Goal: Task Accomplishment & Management: Manage account settings

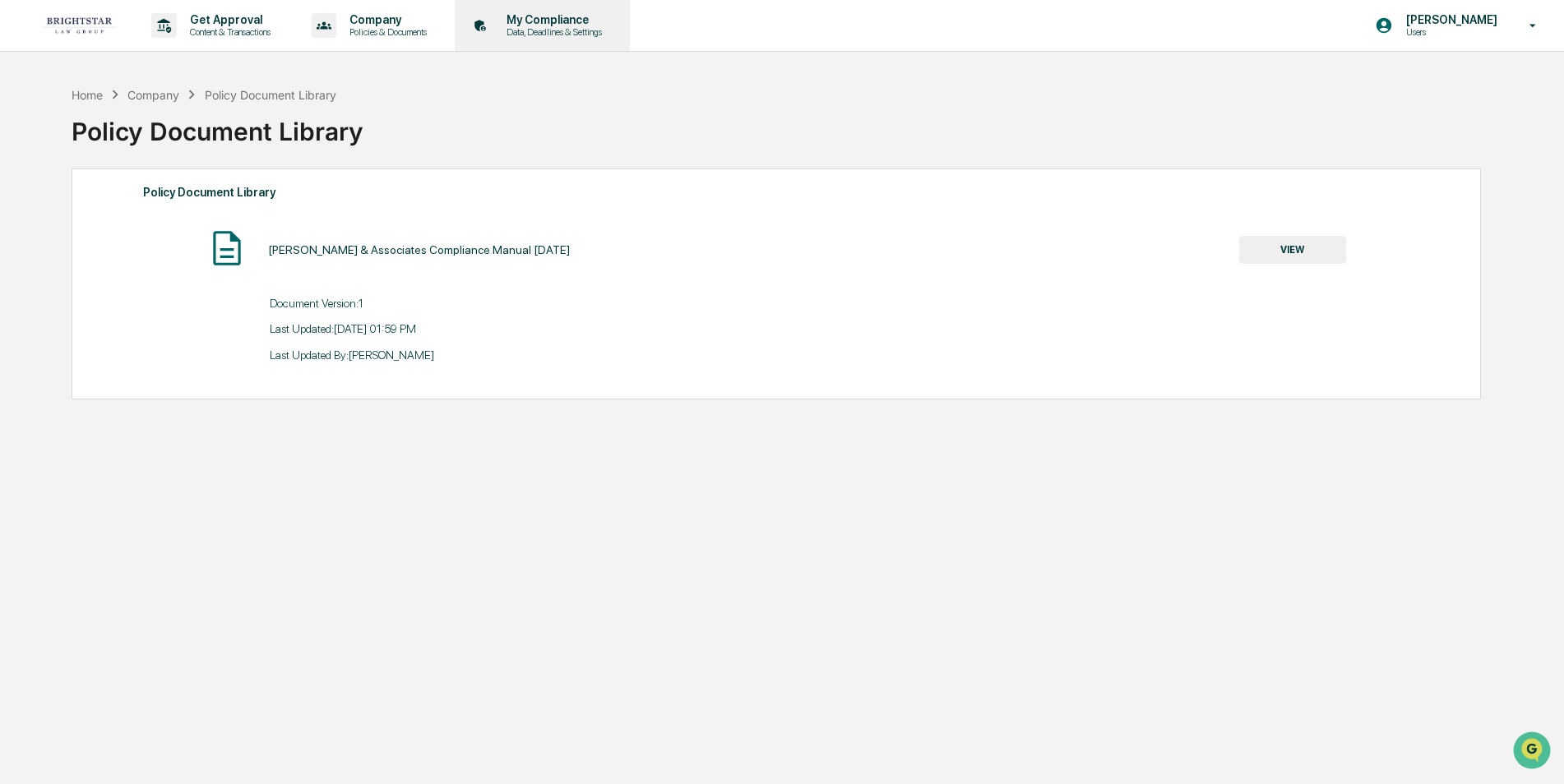
click at [593, 22] on p "My Compliance" at bounding box center [552, 20] width 116 height 13
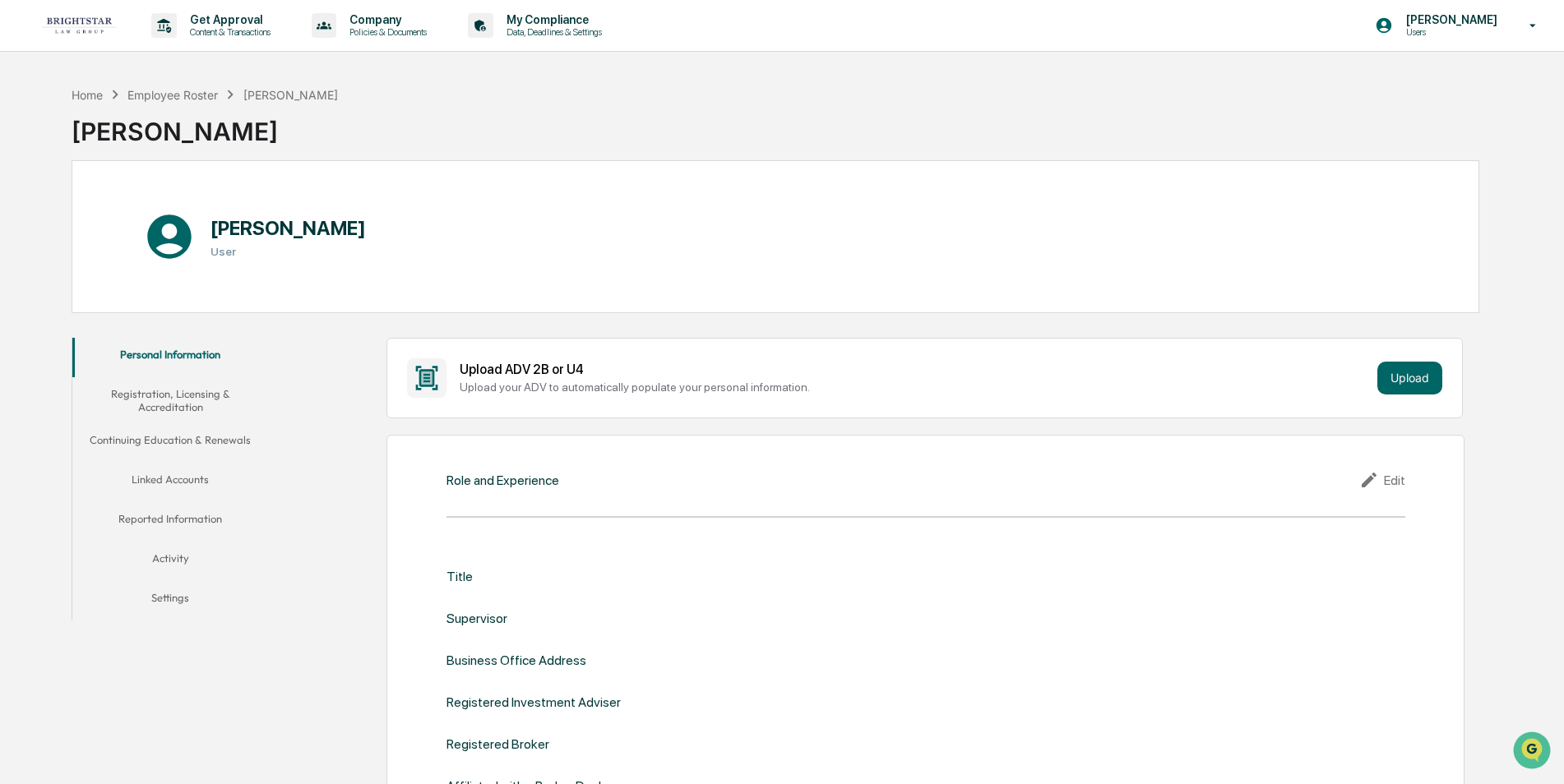
click at [189, 475] on button "Linked Accounts" at bounding box center [171, 482] width 196 height 39
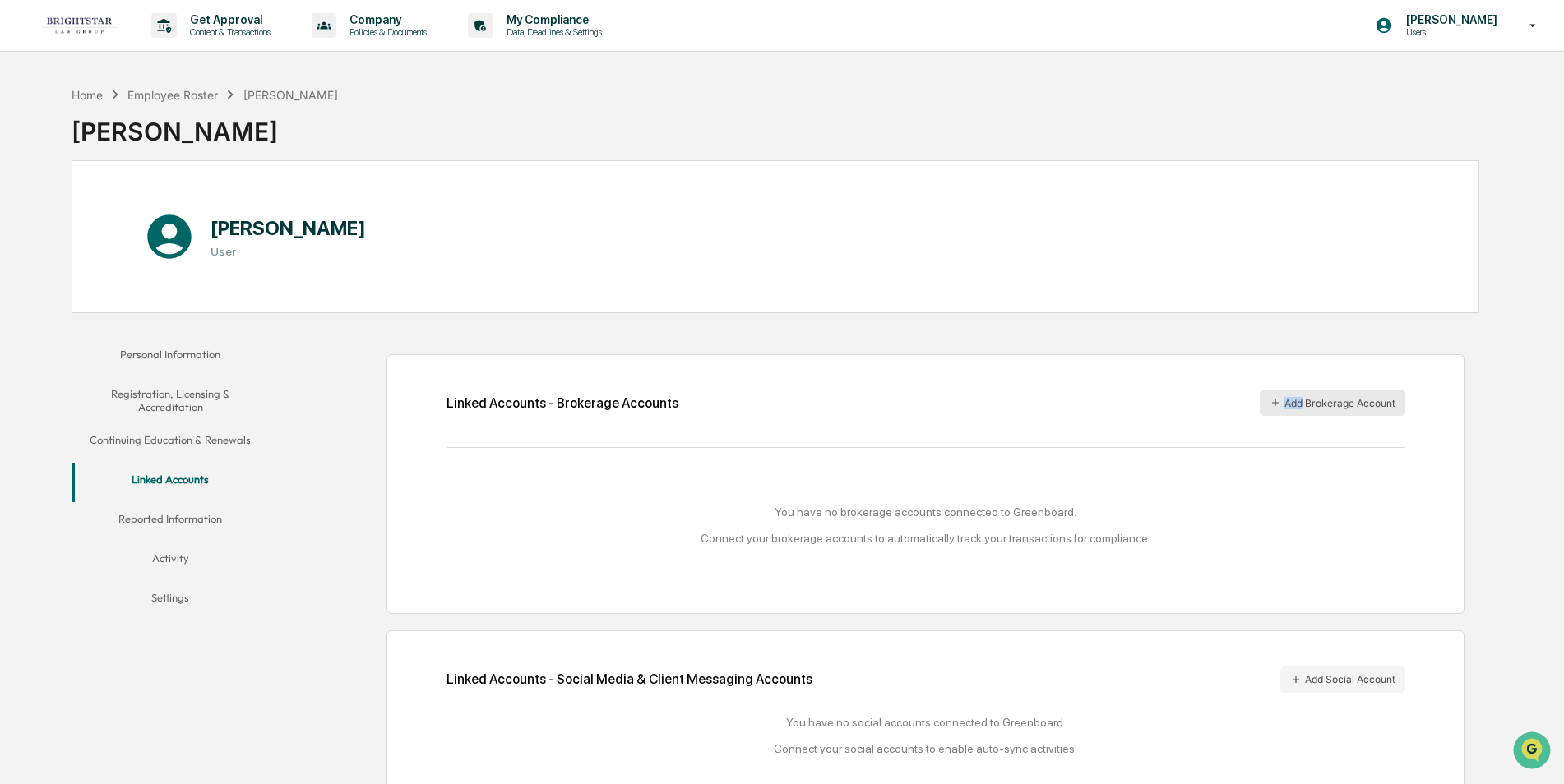
drag, startPoint x: 1182, startPoint y: 439, endPoint x: 1304, endPoint y: 400, distance: 128.1
click at [1304, 400] on div "Linked Accounts - Brokerage Accounts Add Brokerage Account" at bounding box center [926, 403] width 959 height 27
click at [1290, 398] on button "Add Brokerage Account" at bounding box center [1333, 403] width 146 height 27
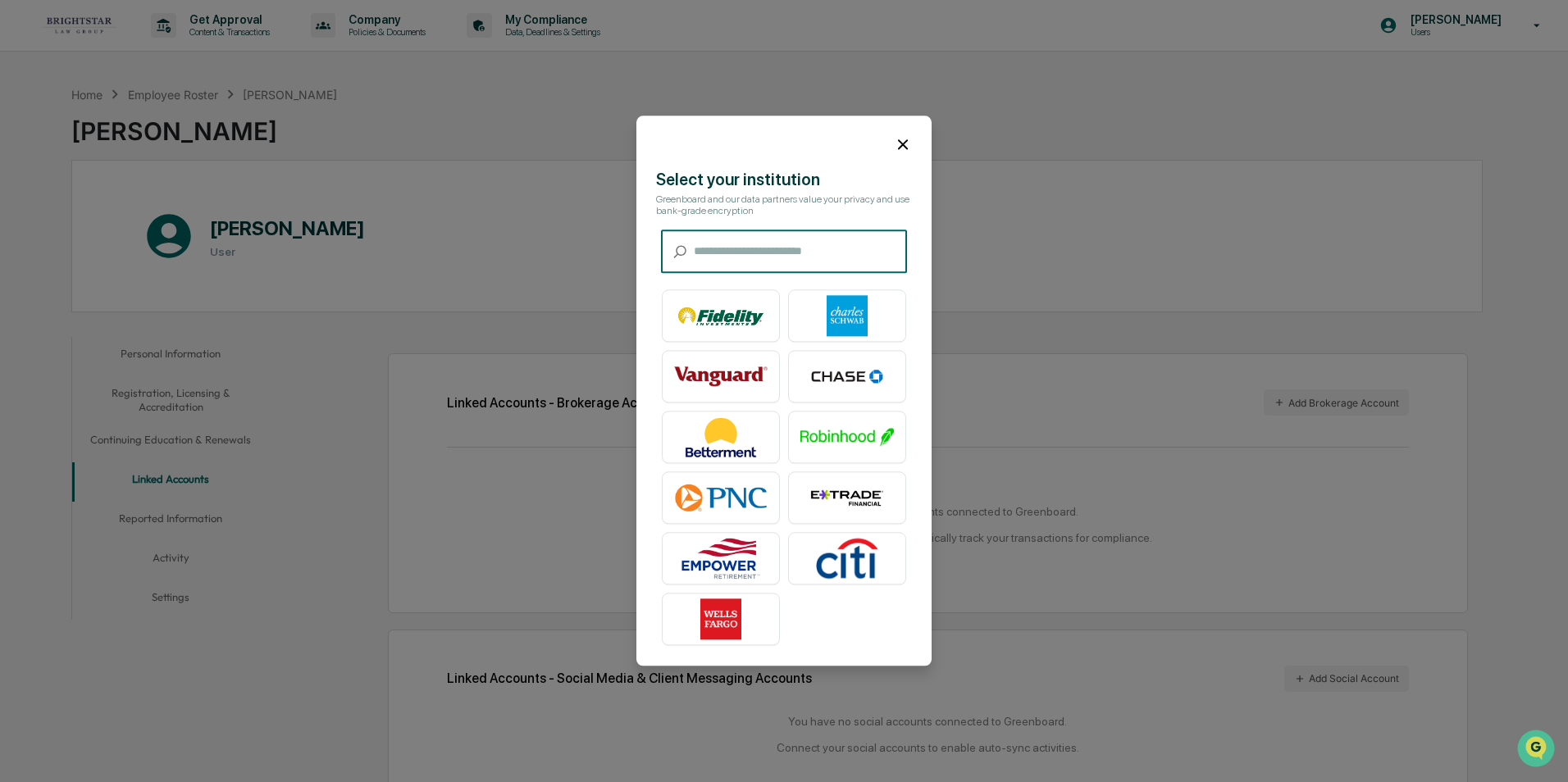
click at [706, 245] on input "text" at bounding box center [800, 252] width 213 height 43
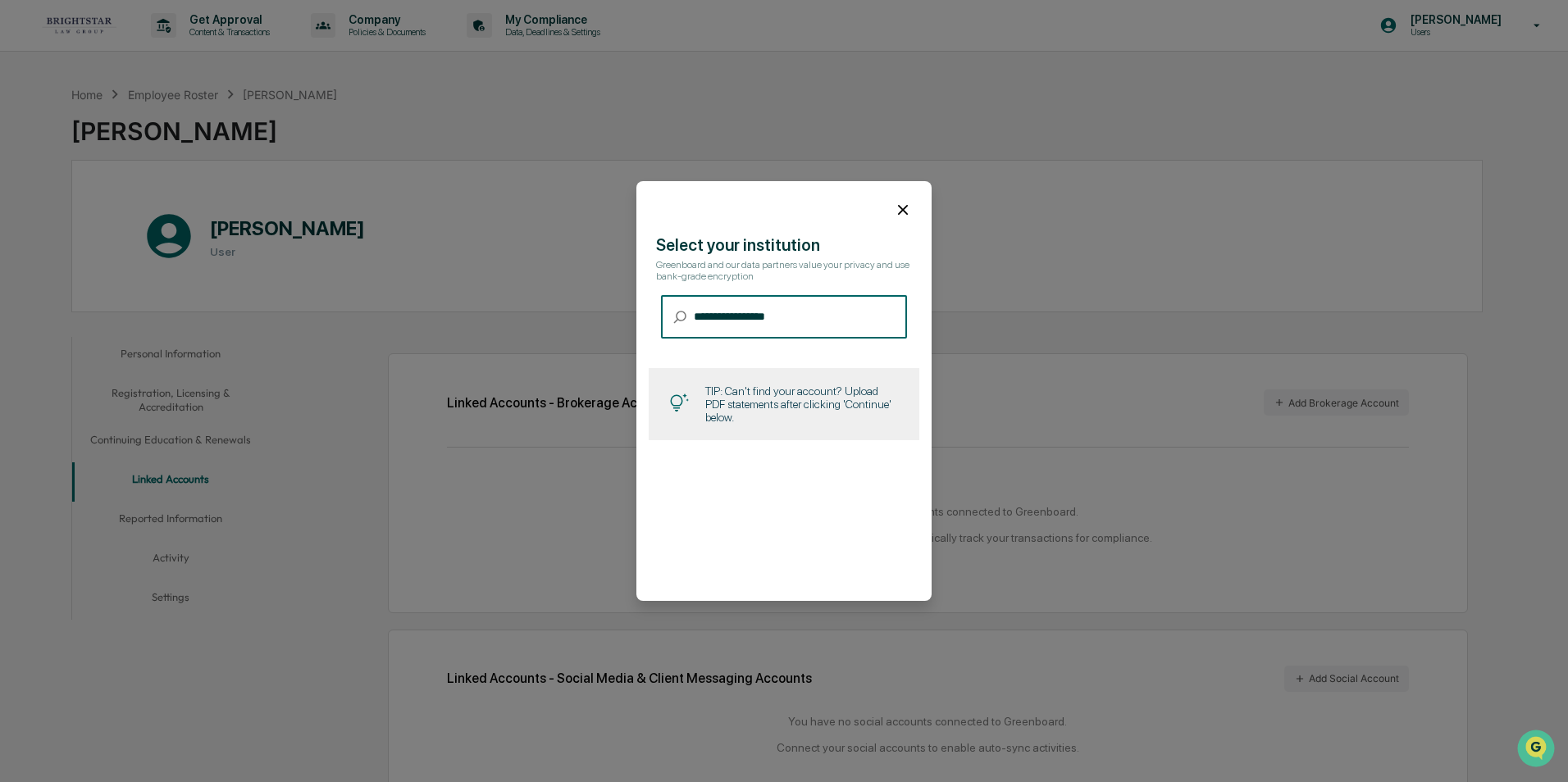
type input "**********"
click at [840, 412] on div "TIP: Can't find your account? Upload PDF statements after clicking 'Continue' b…" at bounding box center [801, 404] width 193 height 39
click at [792, 571] on div "**********" at bounding box center [784, 391] width 295 height 420
click at [667, 406] on div "TIP: Can't find your account? Upload PDF statements after clicking 'Continue' b…" at bounding box center [784, 404] width 270 height 72
click at [767, 550] on div "**********" at bounding box center [784, 391] width 295 height 420
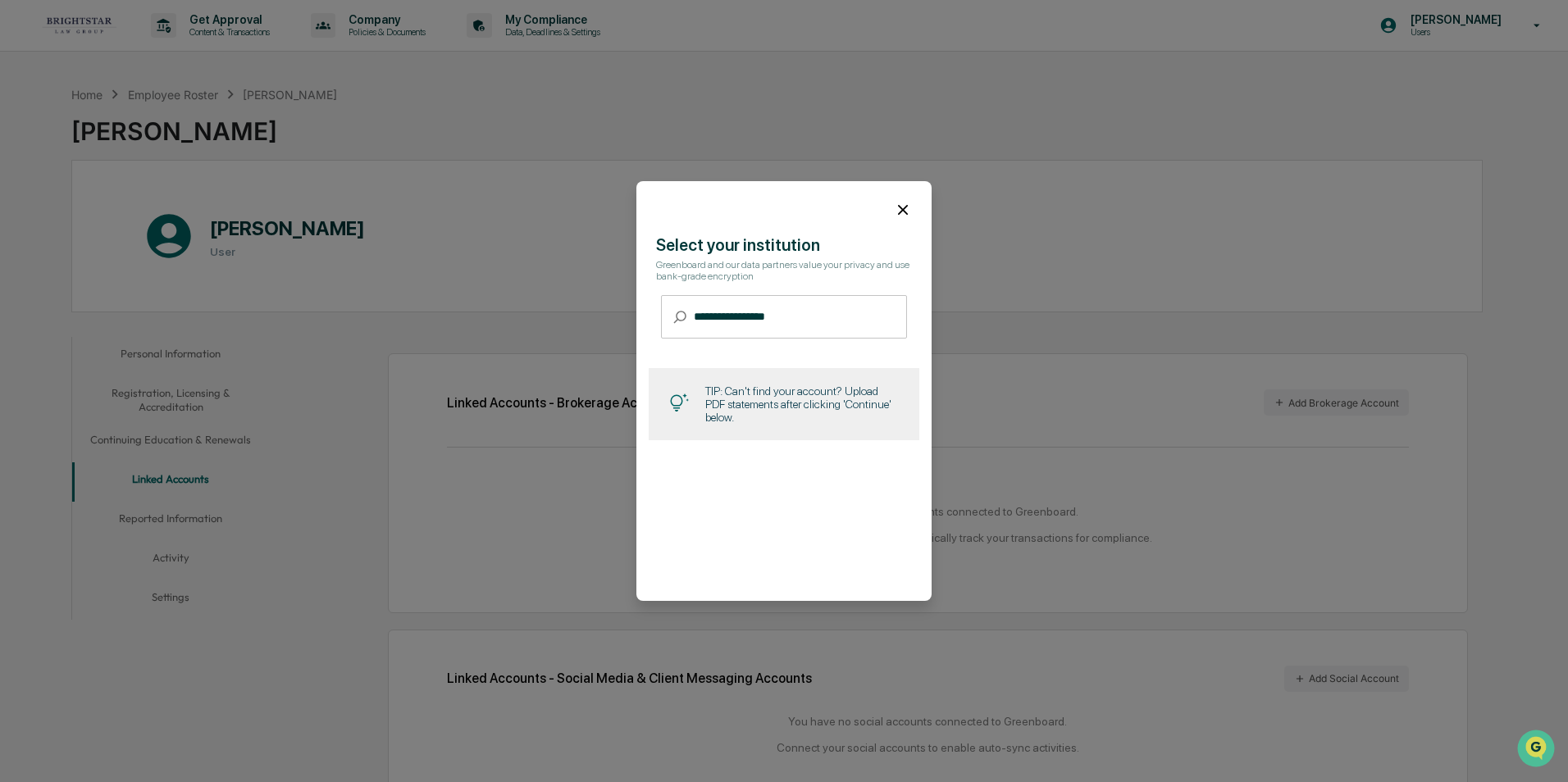
click at [901, 209] on icon at bounding box center [903, 210] width 18 height 18
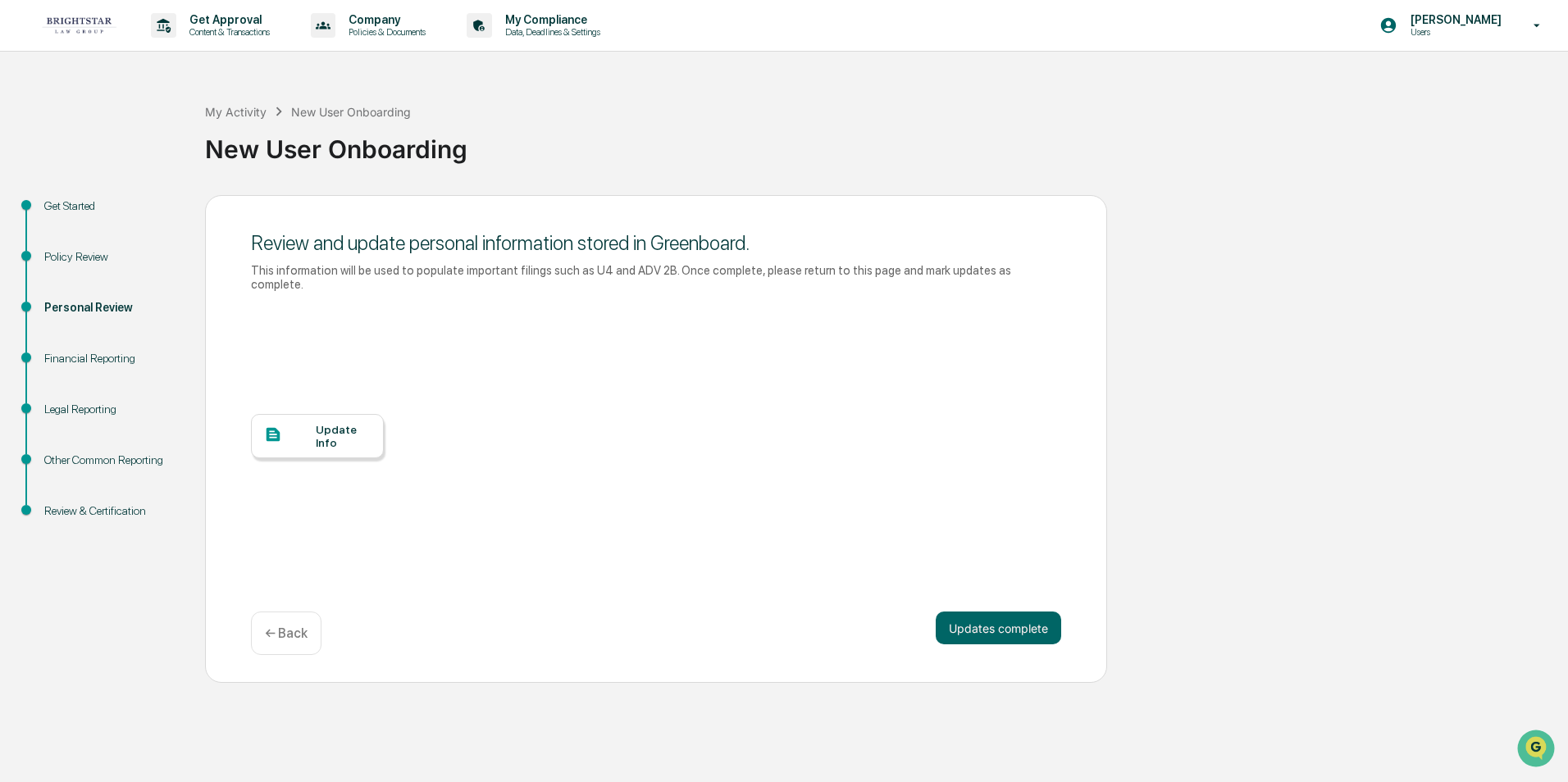
click at [121, 356] on div "Financial Reporting" at bounding box center [111, 358] width 134 height 17
click at [73, 258] on div "Policy Review" at bounding box center [111, 257] width 134 height 17
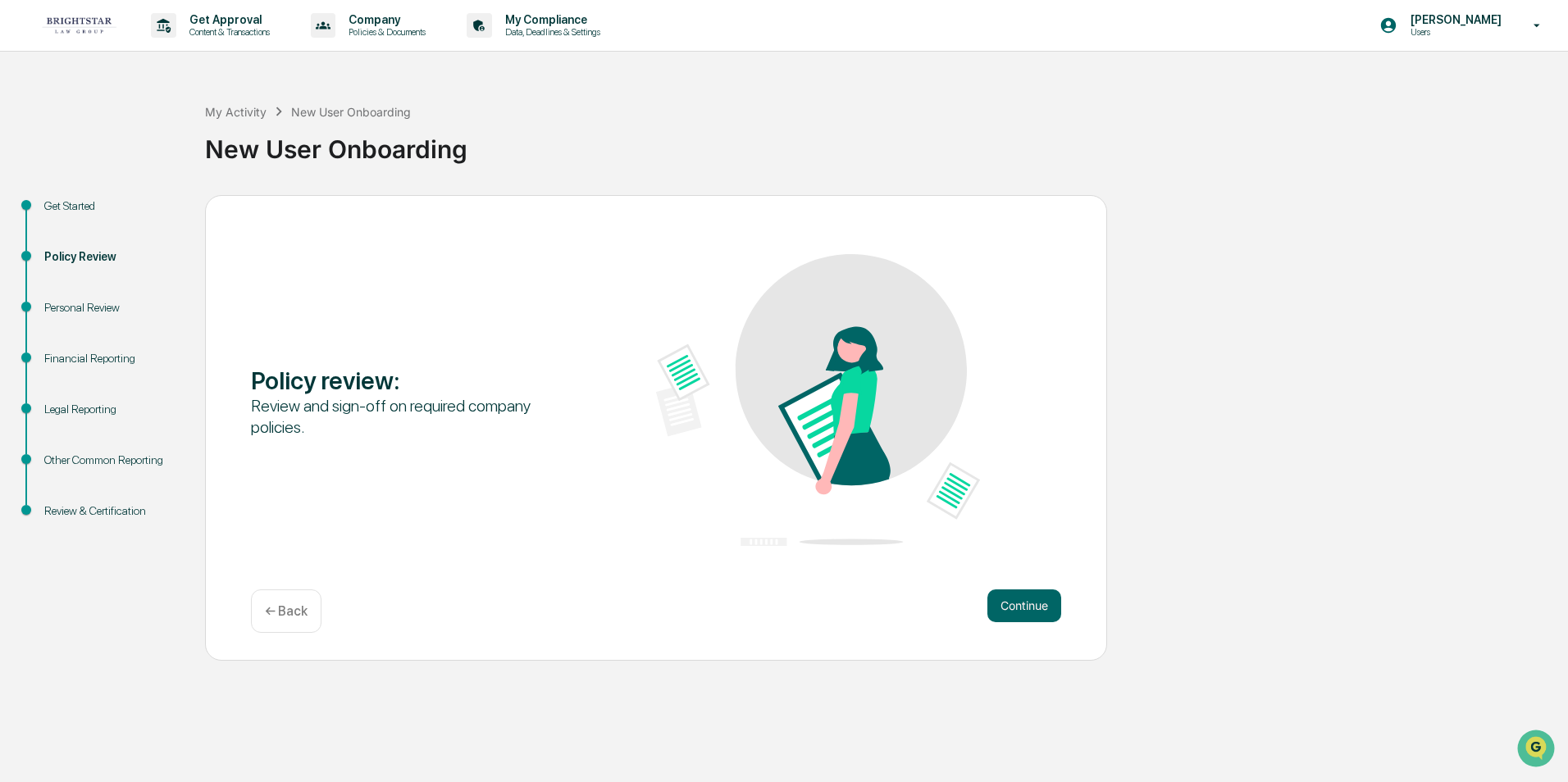
click at [103, 357] on div "Financial Reporting" at bounding box center [111, 358] width 134 height 17
click at [85, 402] on div "Legal Reporting" at bounding box center [111, 409] width 134 height 17
click at [114, 458] on div "Other Common Reporting" at bounding box center [111, 460] width 134 height 17
click at [112, 508] on div "Review & Certification" at bounding box center [111, 511] width 134 height 17
click at [75, 202] on div "Get Started" at bounding box center [111, 206] width 134 height 17
